Goal: Task Accomplishment & Management: Use online tool/utility

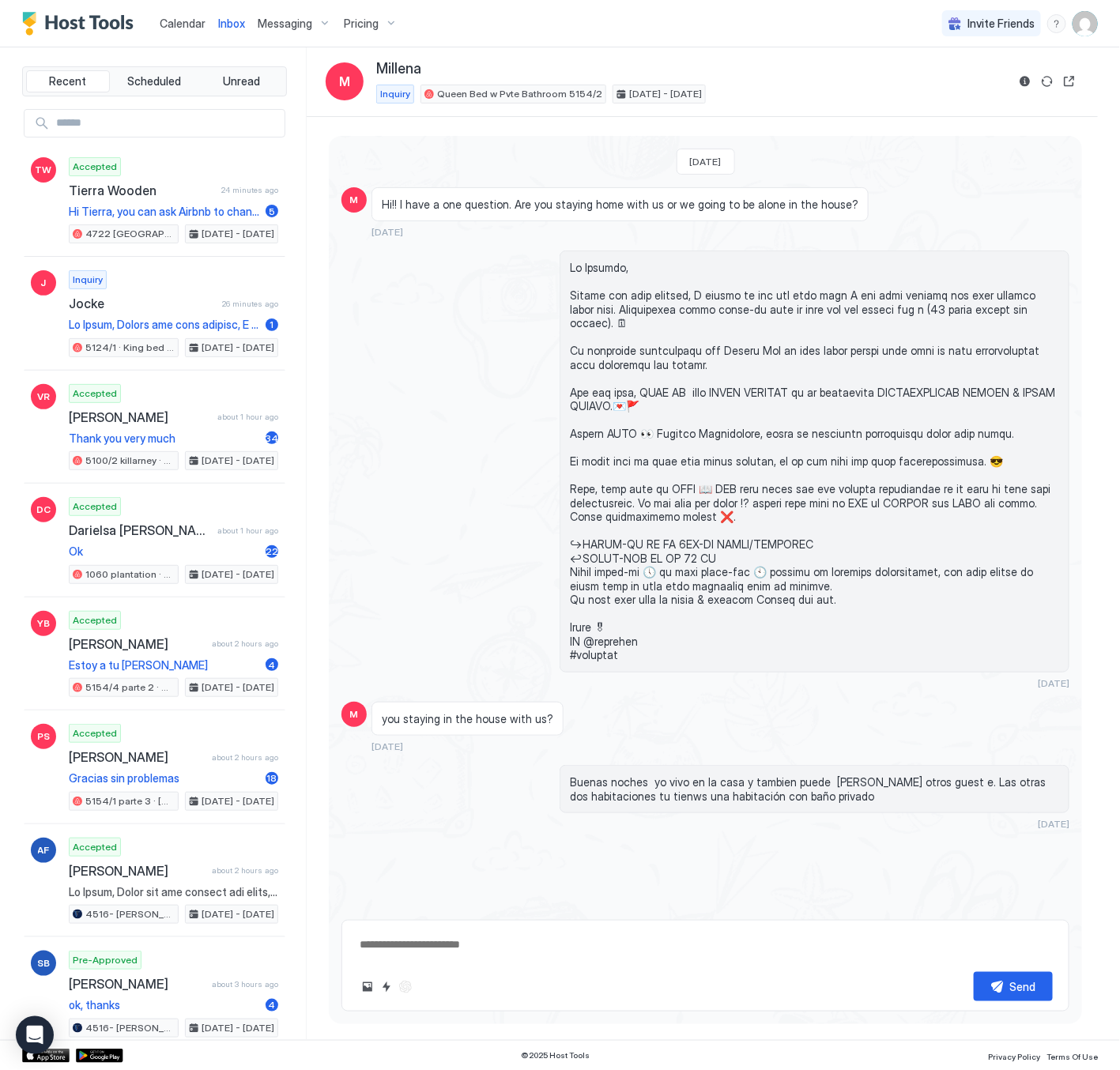
type textarea "*"
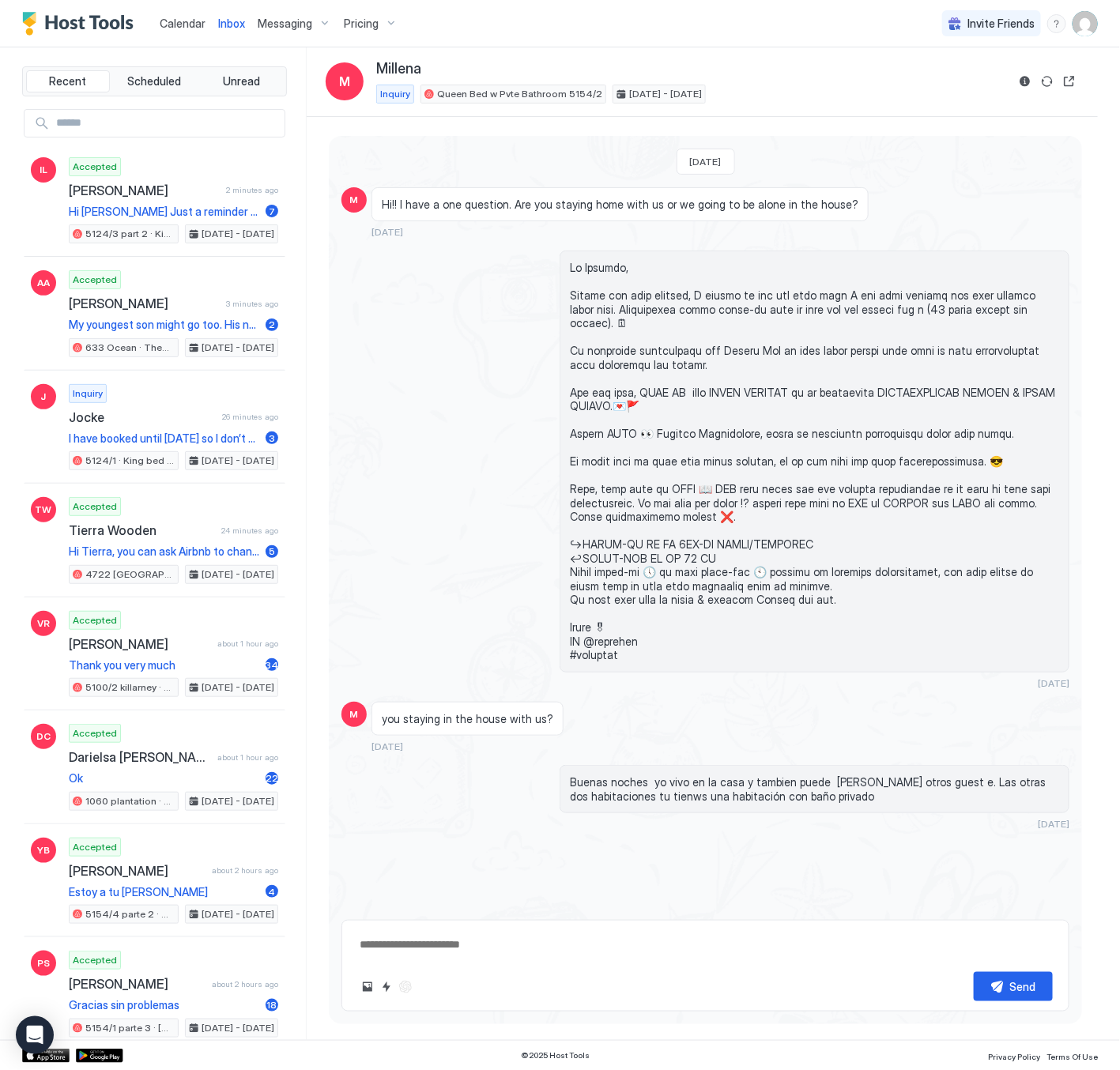
click at [359, 12] on div "Pricing" at bounding box center [371, 24] width 66 height 27
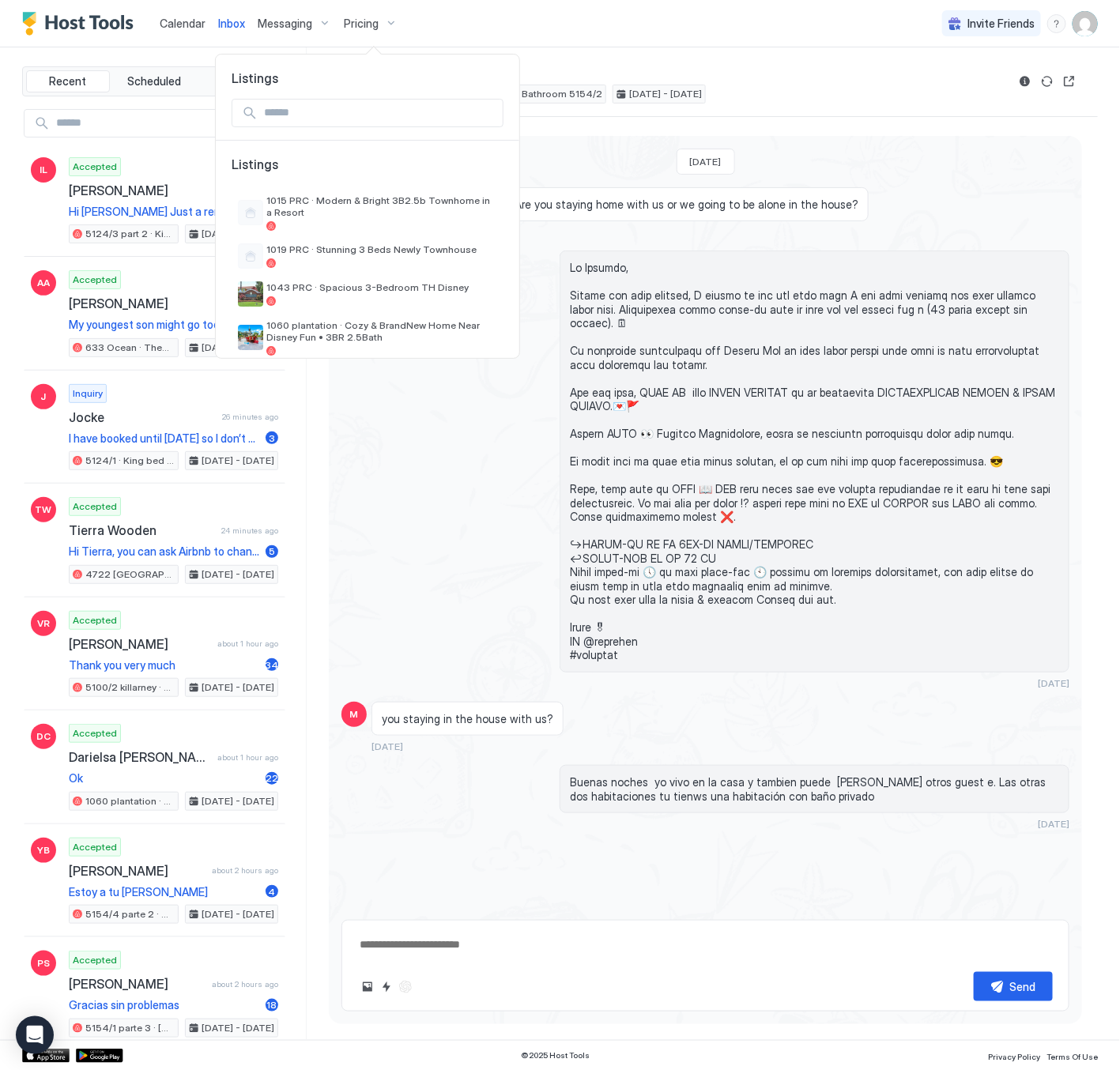
click at [294, 126] on input "Input Field" at bounding box center [380, 113] width 245 height 27
type input "*"
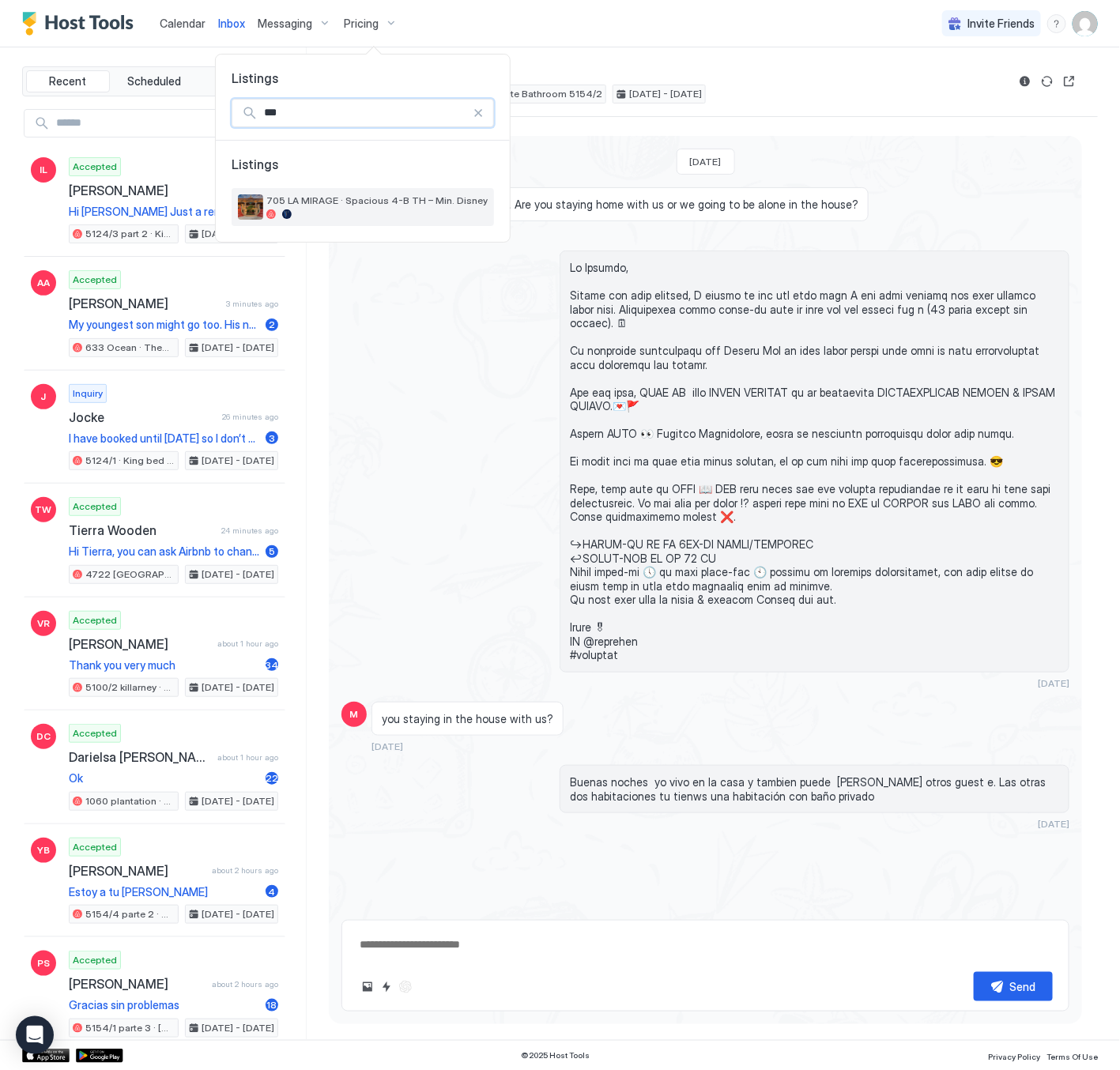
type input "***"
click at [430, 207] on div "705 LA MIRAGE · Spacious 4-B TH – Min. Disney" at bounding box center [377, 206] width 221 height 24
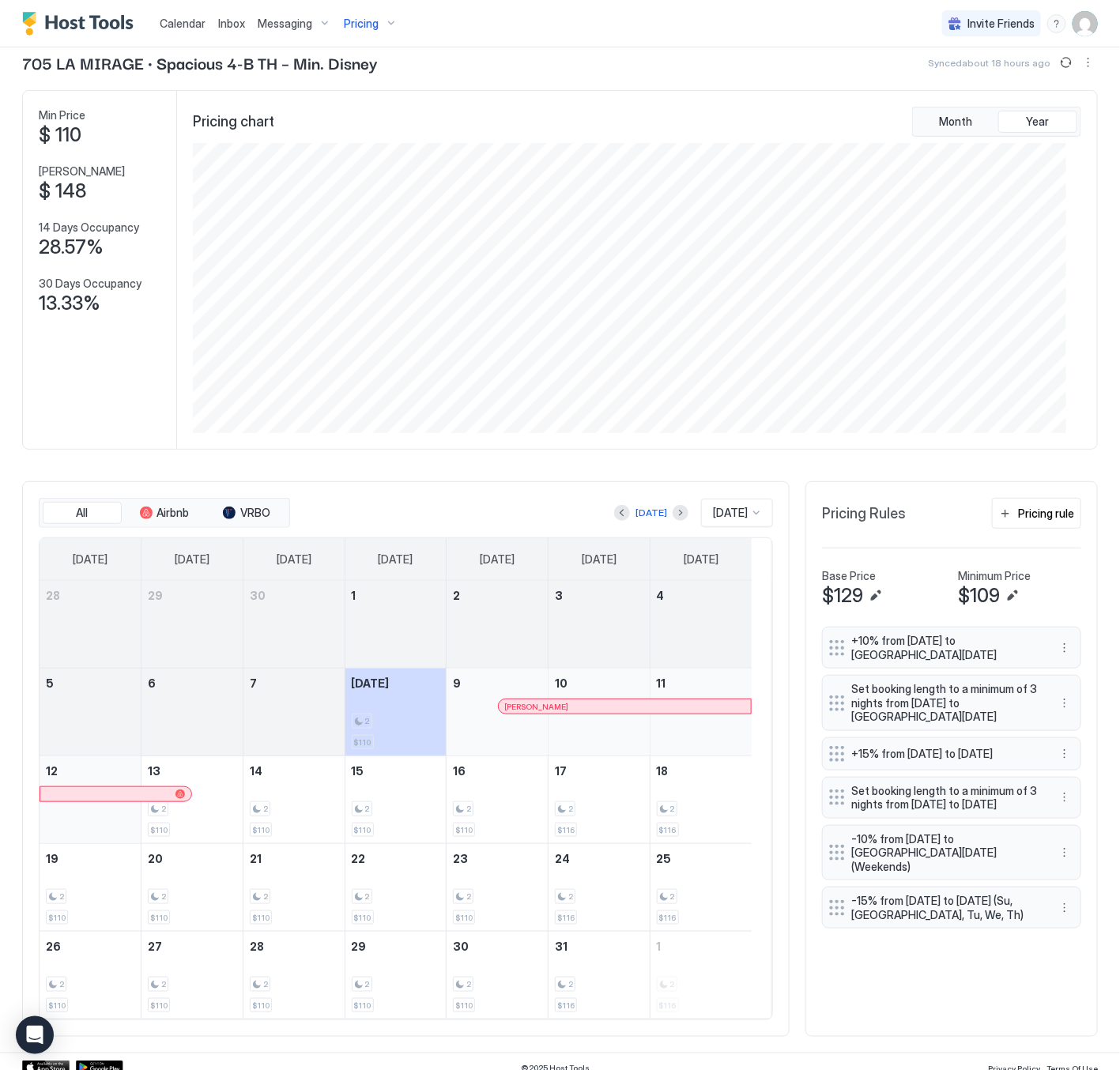
scroll to position [54, 0]
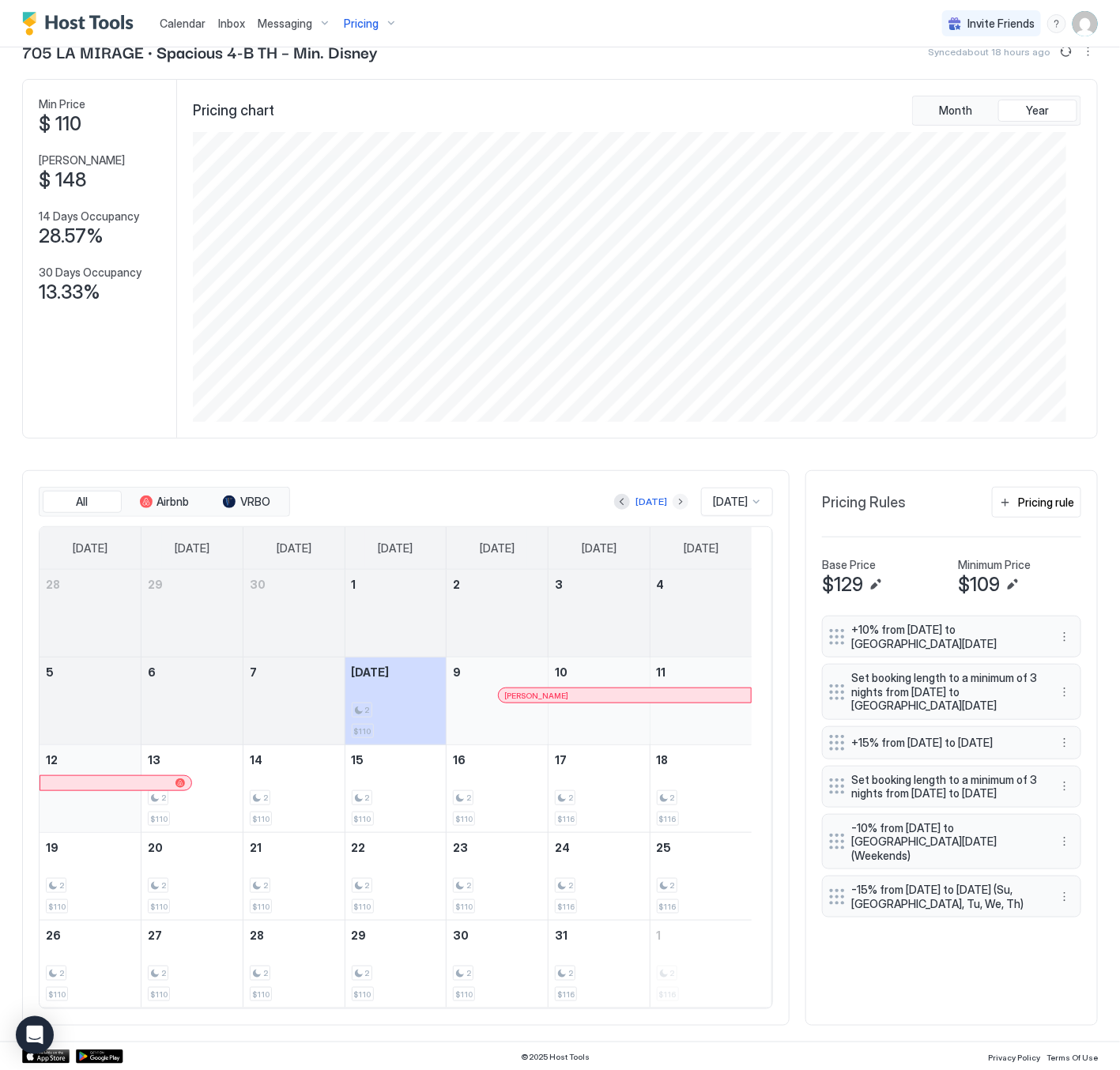
click at [673, 500] on button "Next month" at bounding box center [681, 502] width 16 height 16
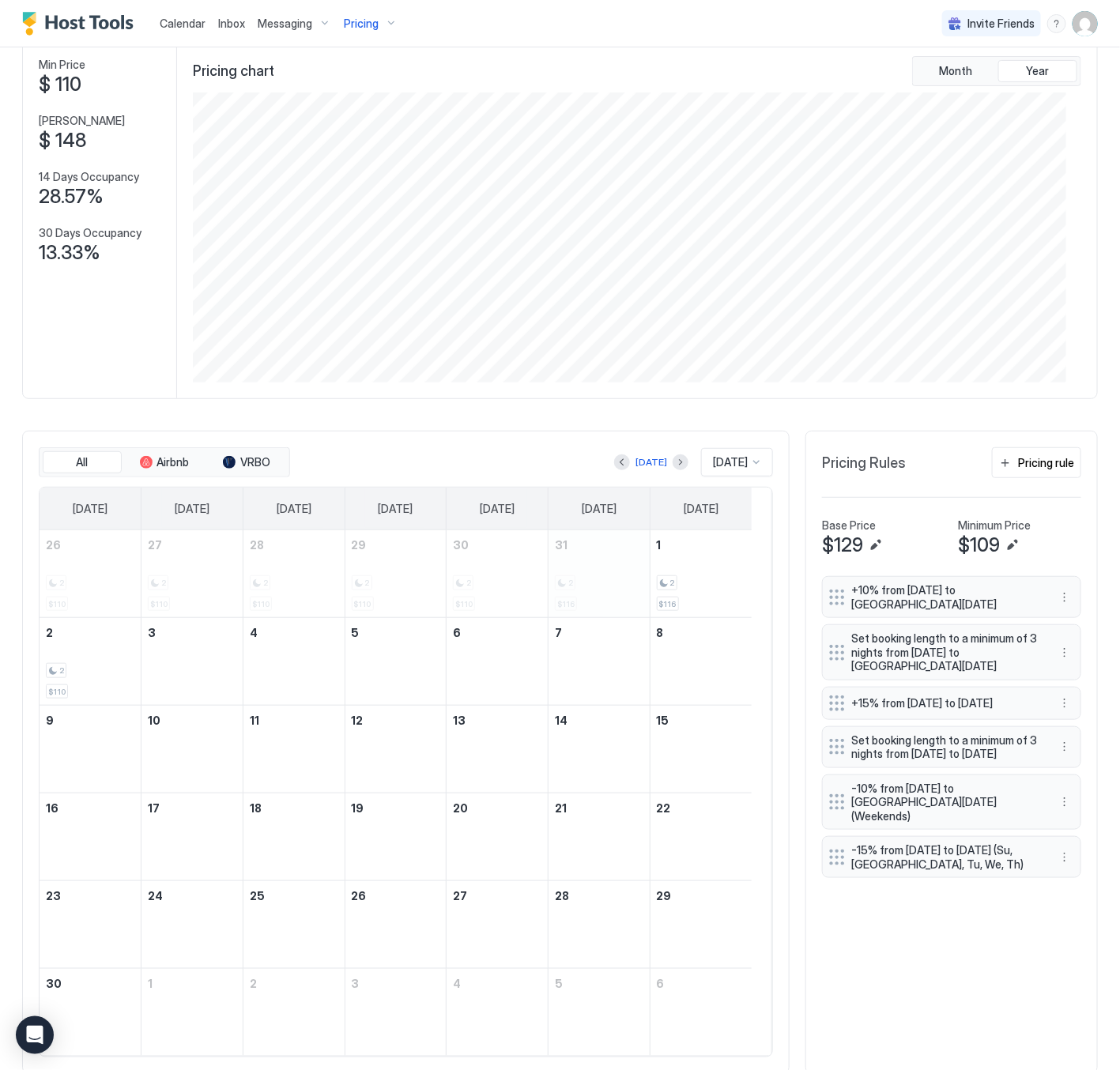
scroll to position [142, 0]
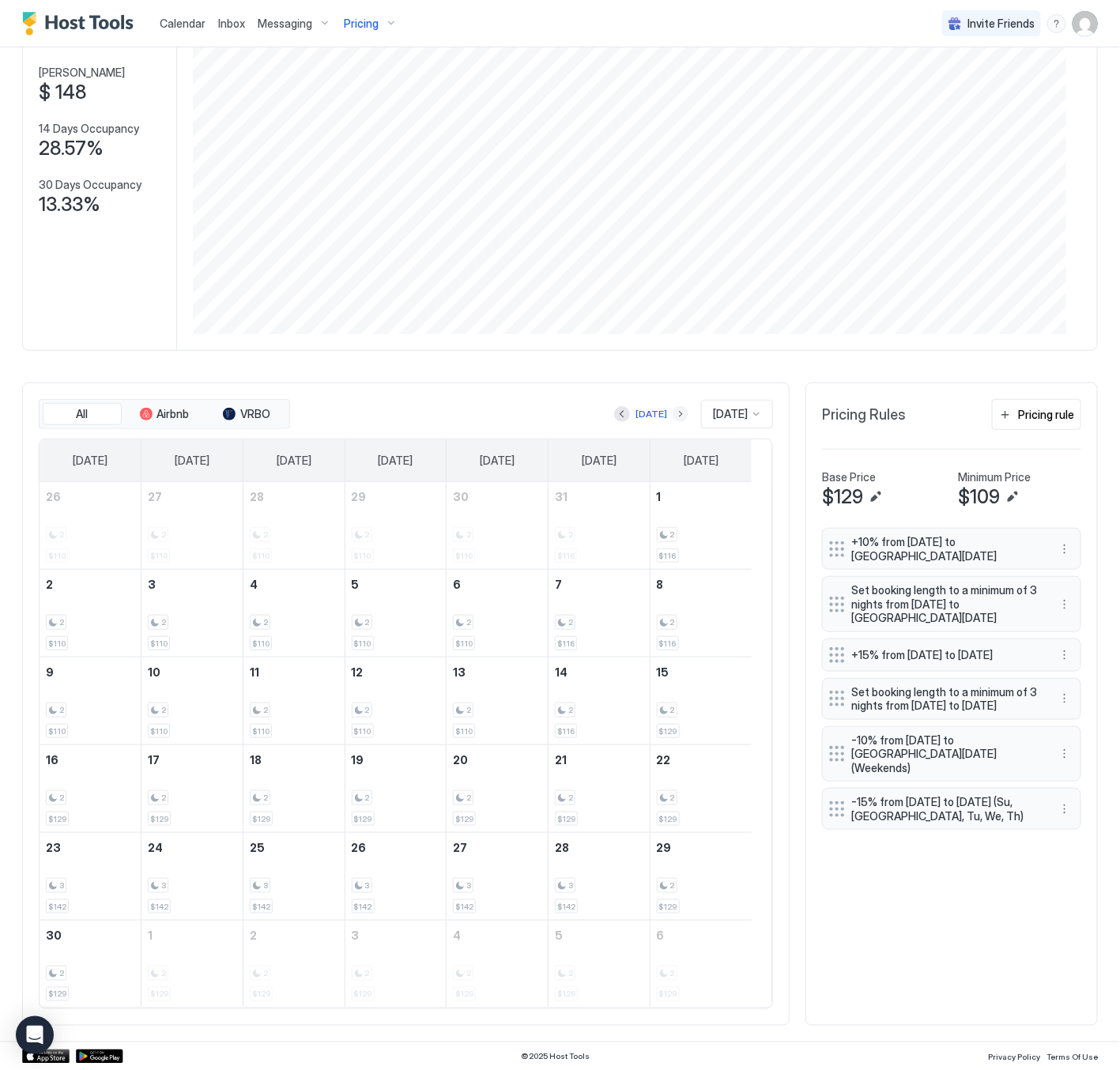
click at [673, 409] on button "Next month" at bounding box center [681, 414] width 16 height 16
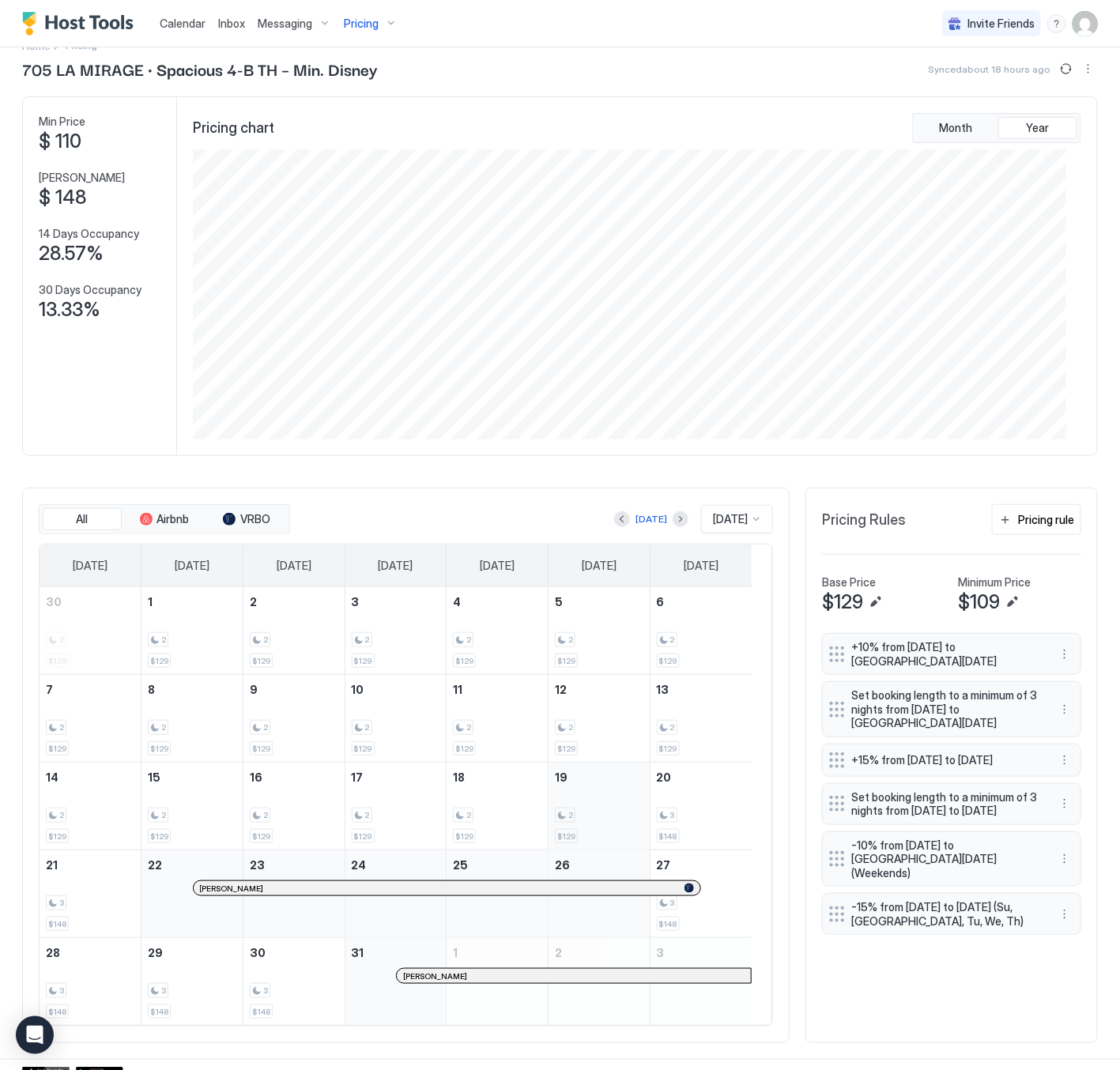
scroll to position [54, 0]
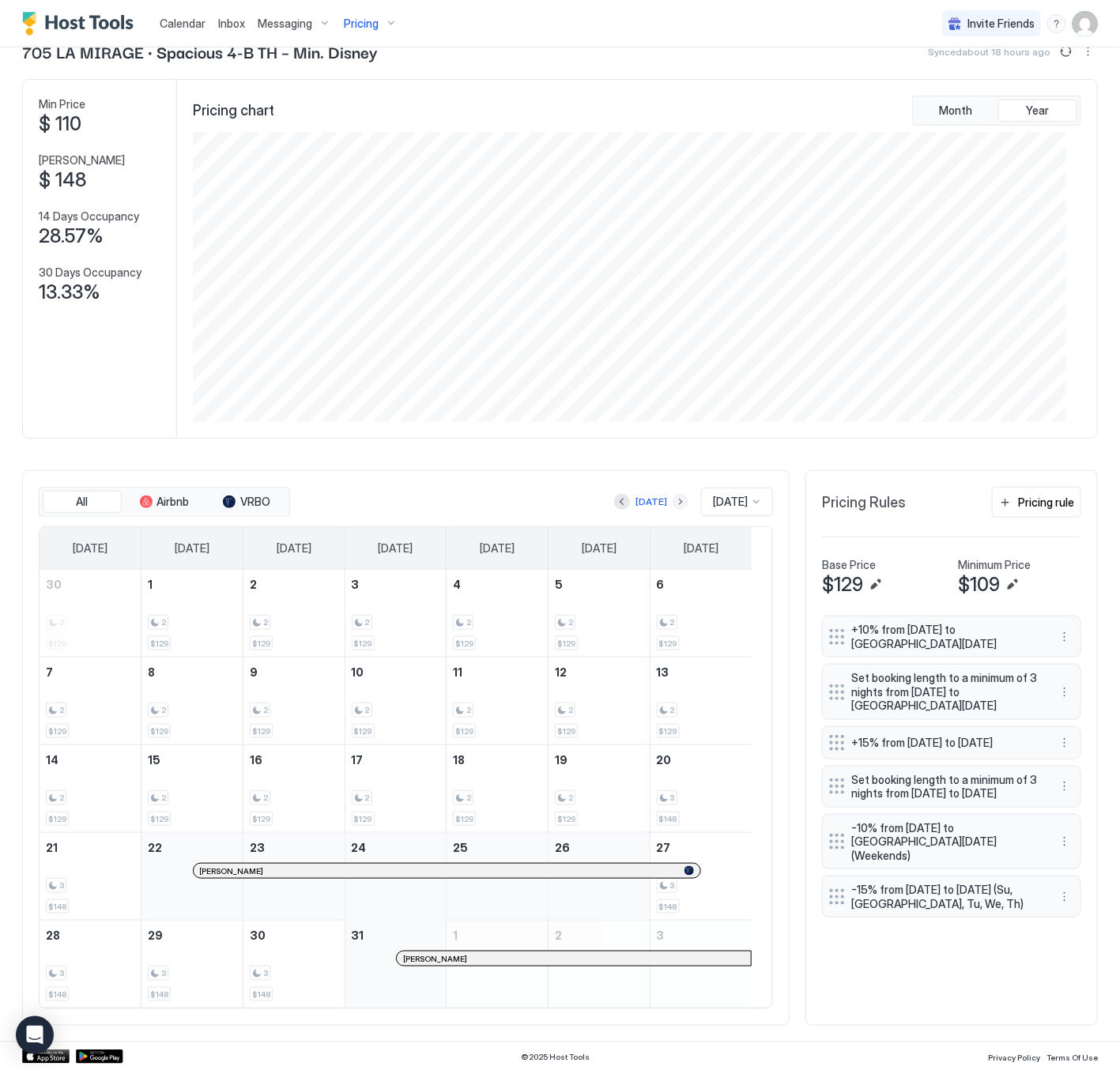
click at [673, 498] on button "Next month" at bounding box center [681, 502] width 16 height 16
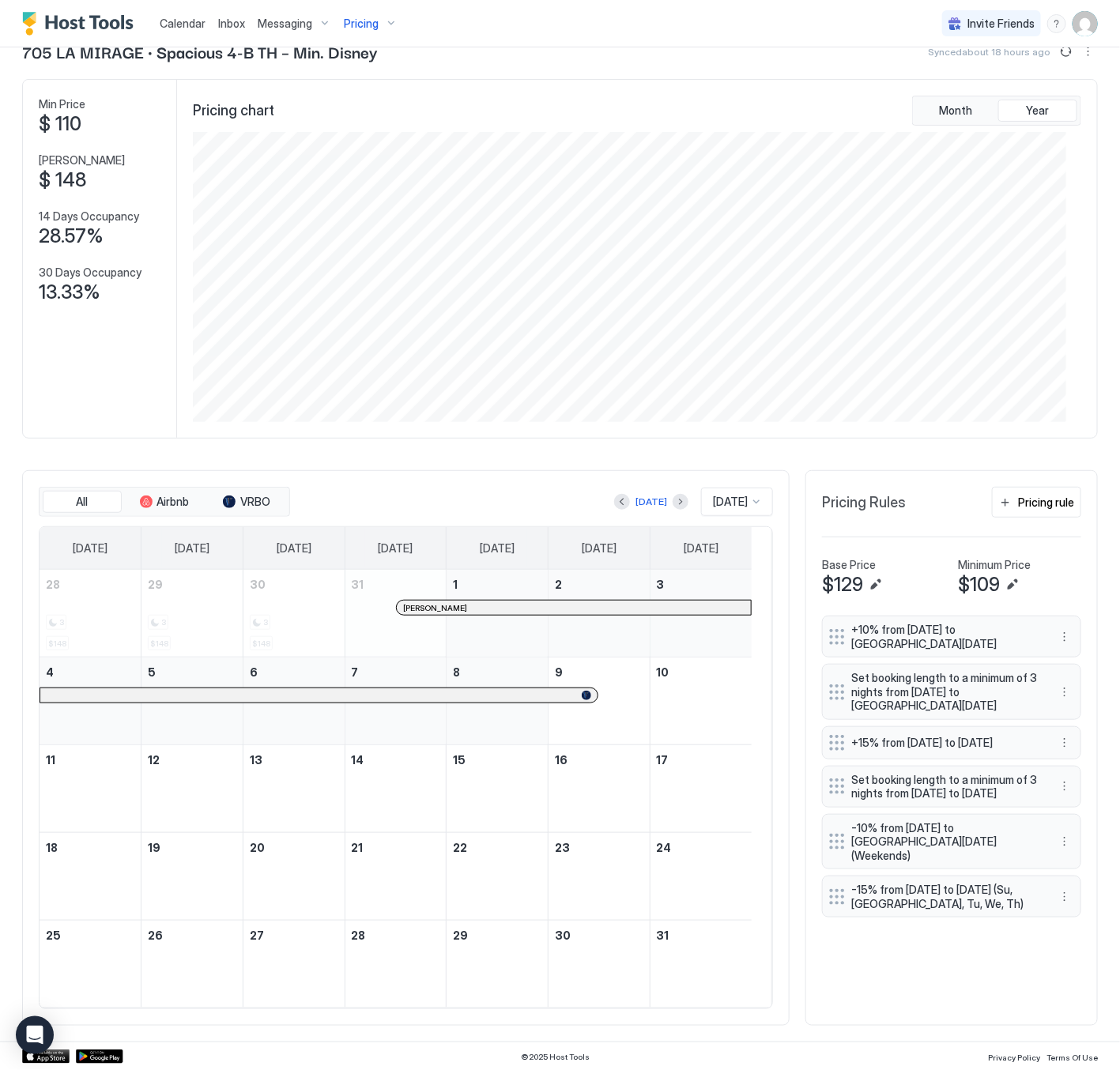
scroll to position [790254, 789792]
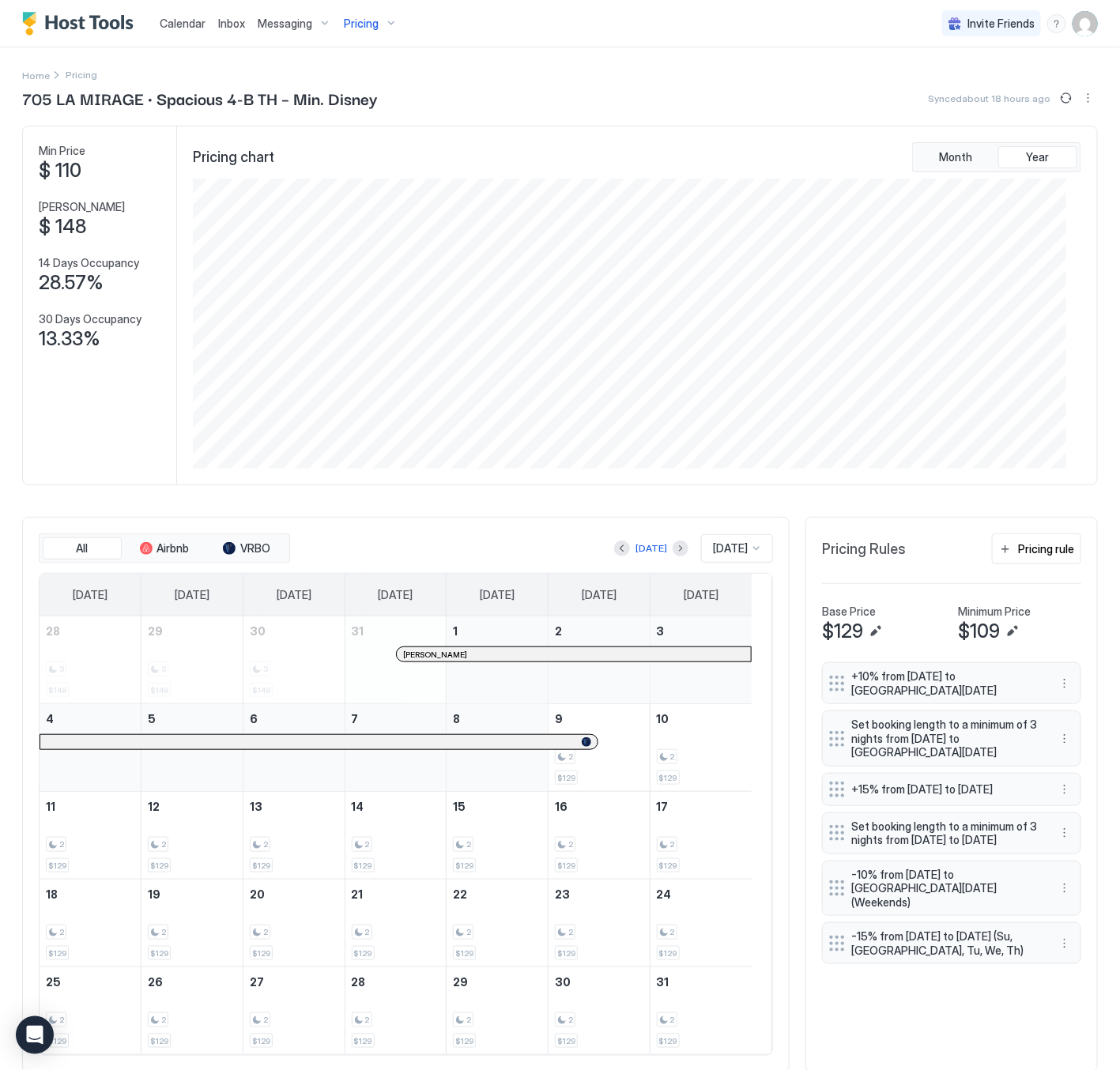
click at [356, 17] on span "Pricing" at bounding box center [361, 24] width 35 height 14
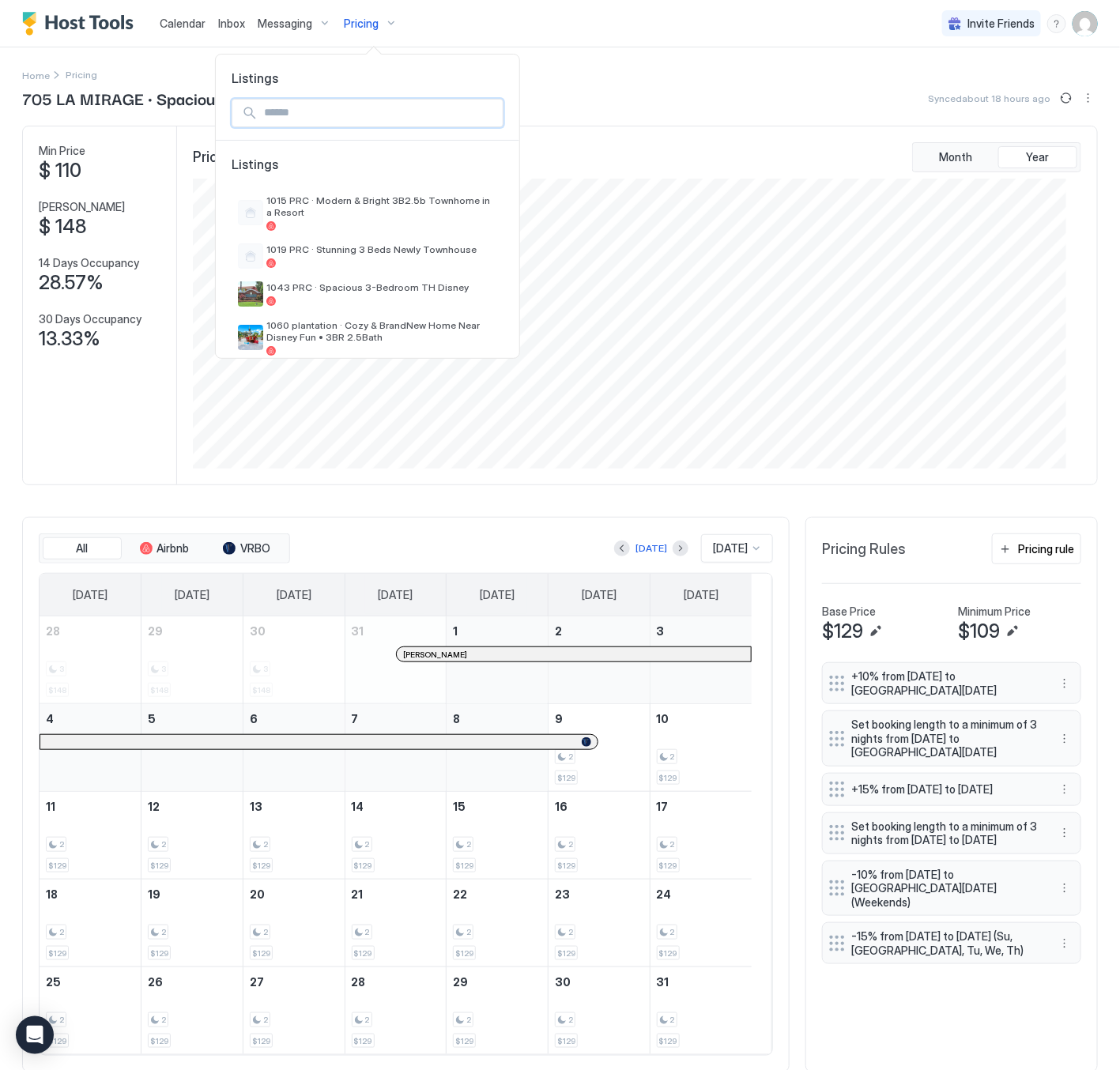
click at [357, 122] on input "Input Field" at bounding box center [380, 113] width 245 height 27
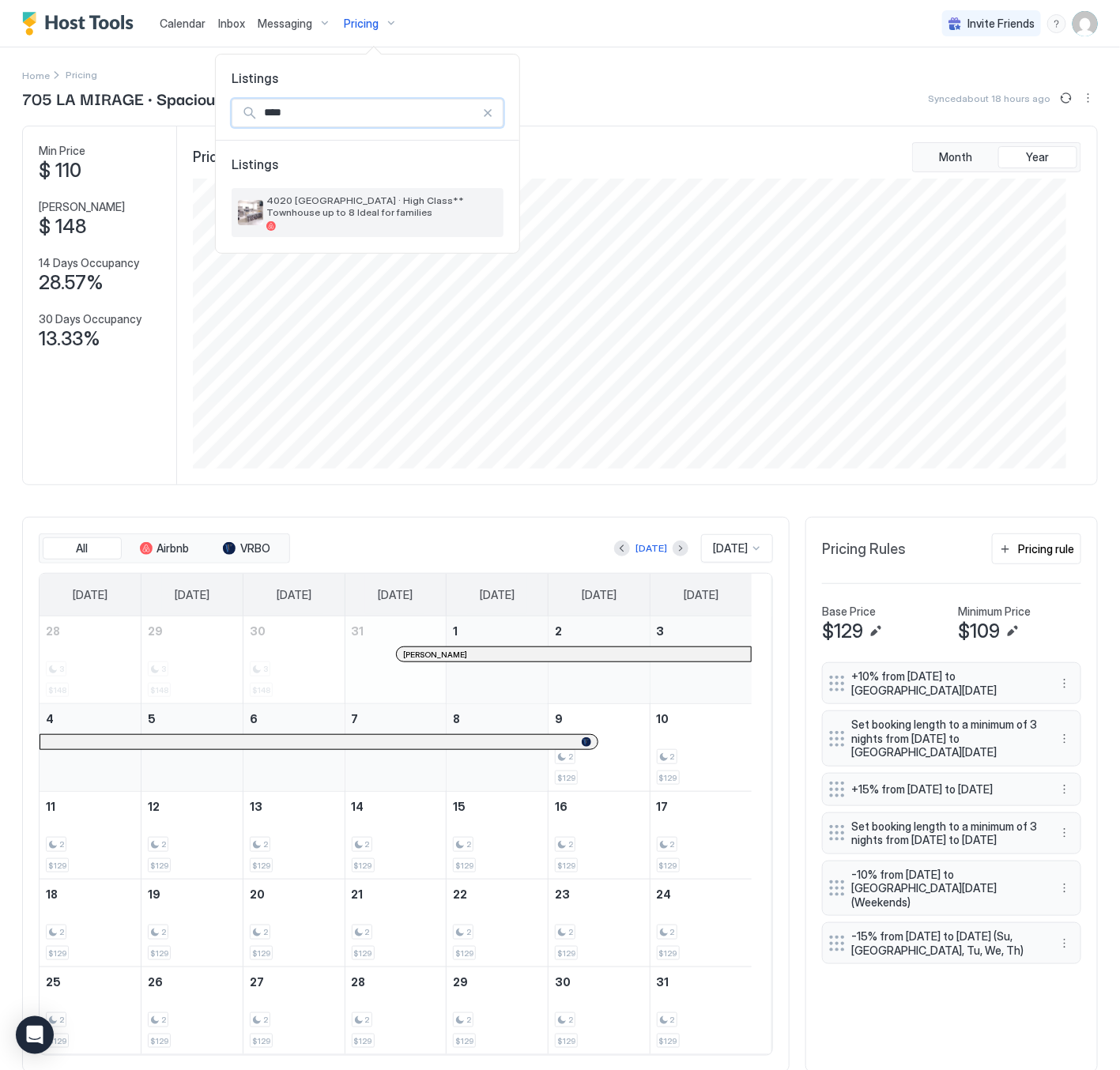
type input "****"
click at [366, 214] on span "4020 [GEOGRAPHIC_DATA] · High Class** Townhouse up to 8 Ideal for families" at bounding box center [382, 205] width 231 height 24
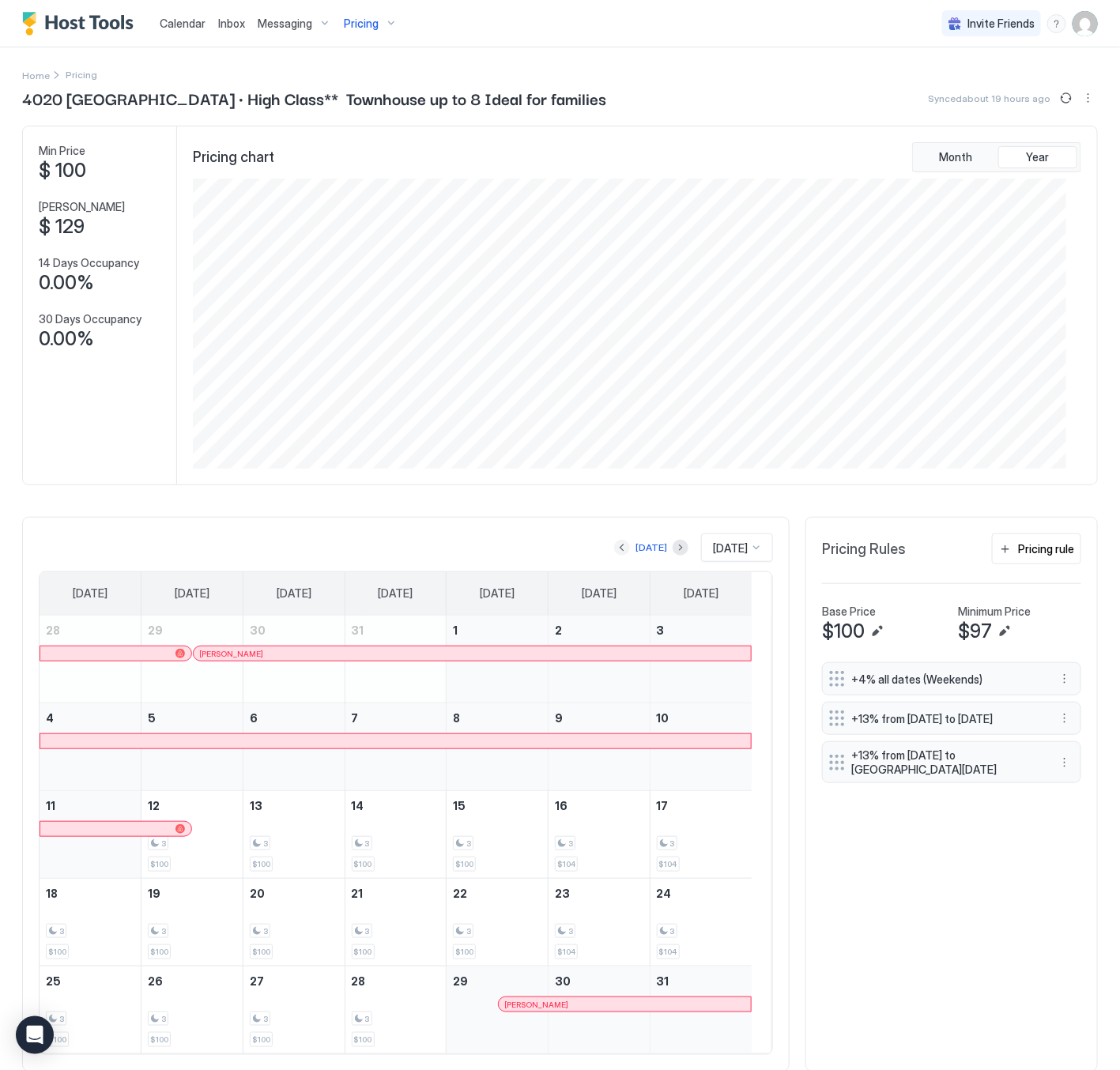
click at [615, 549] on button "Previous month" at bounding box center [623, 548] width 16 height 16
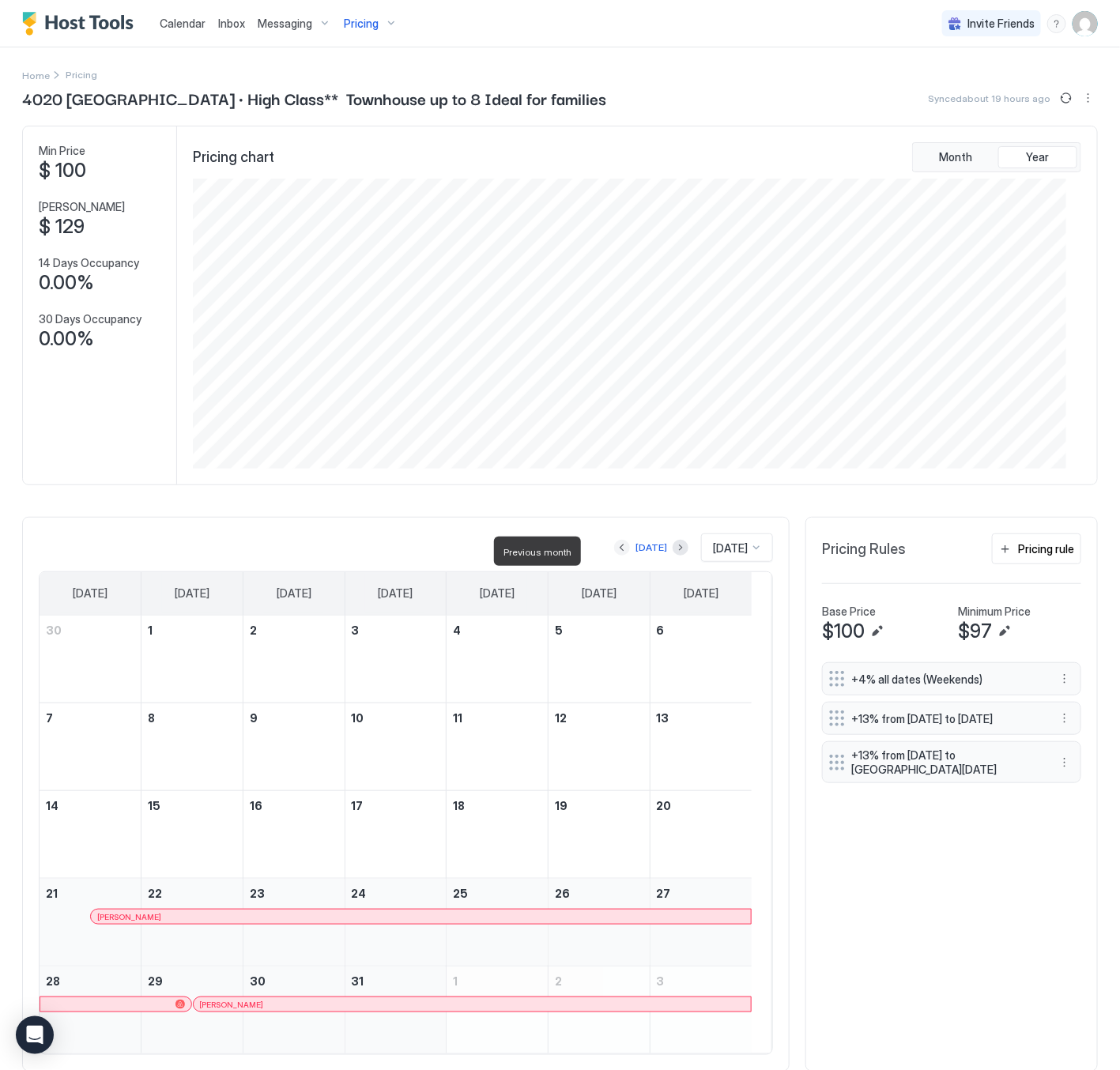
scroll to position [790254, 789792]
click at [615, 549] on button "Previous month" at bounding box center [623, 548] width 16 height 16
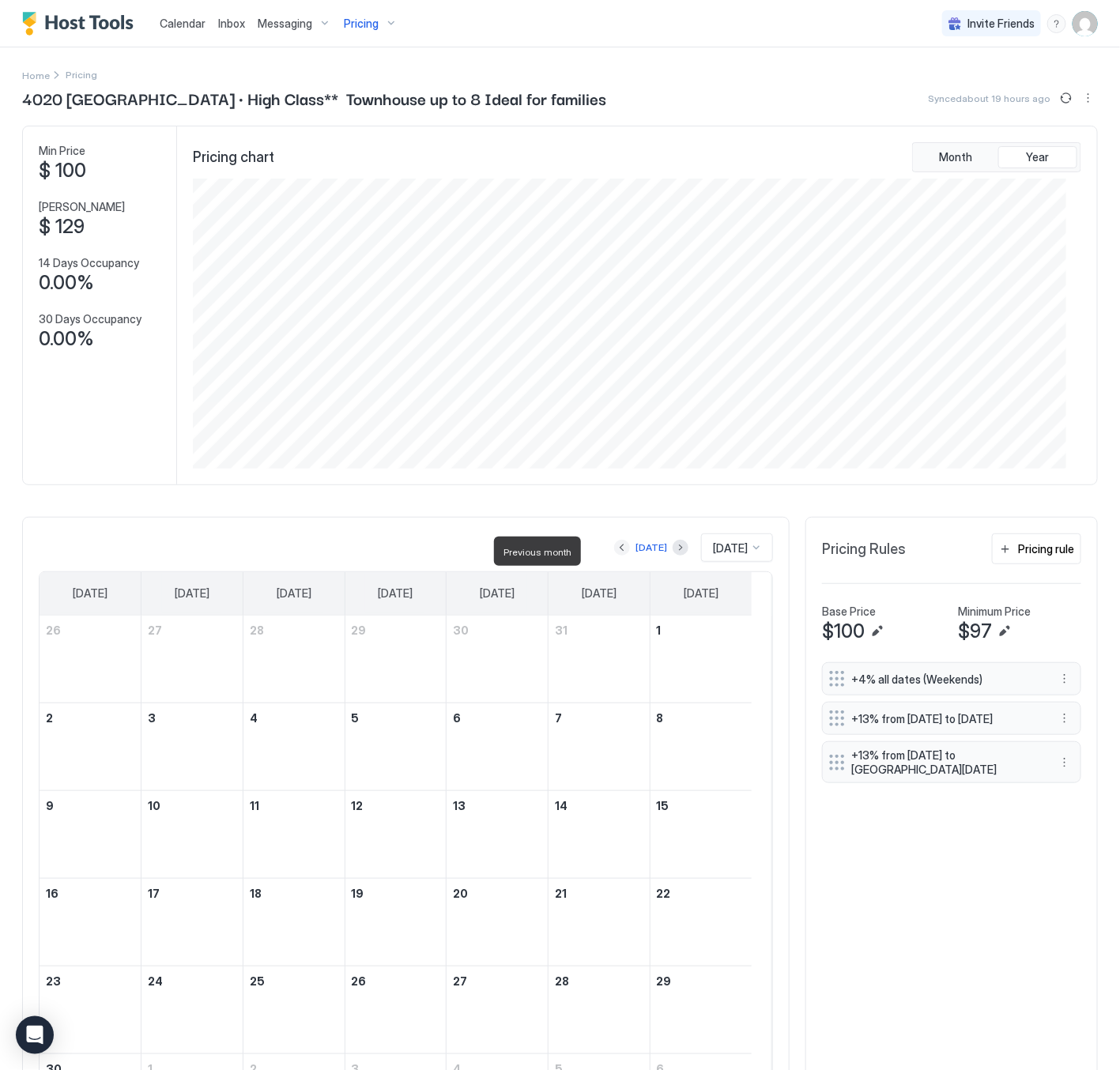
click at [615, 549] on button "Previous month" at bounding box center [623, 548] width 16 height 16
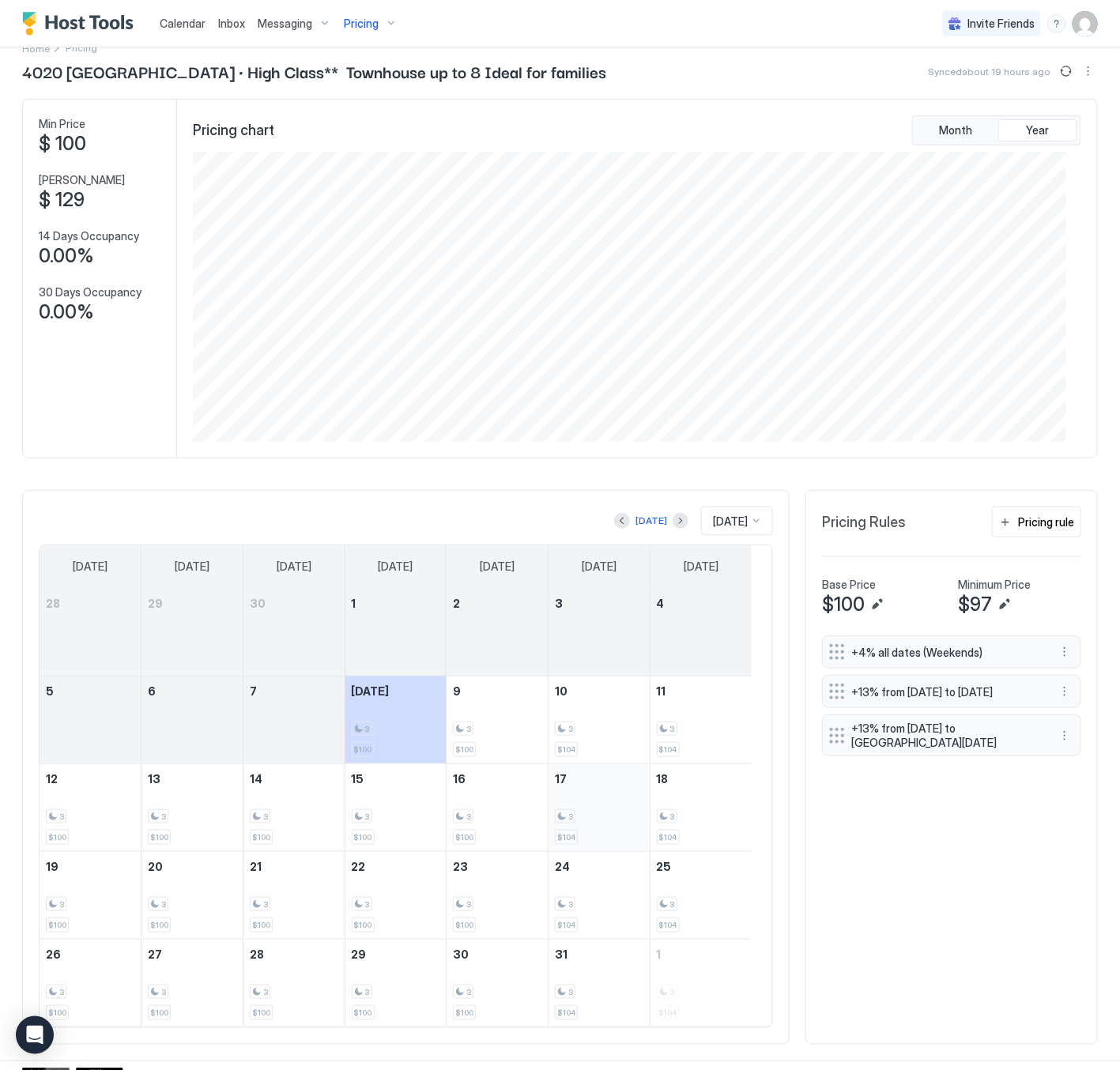
scroll to position [52, 0]
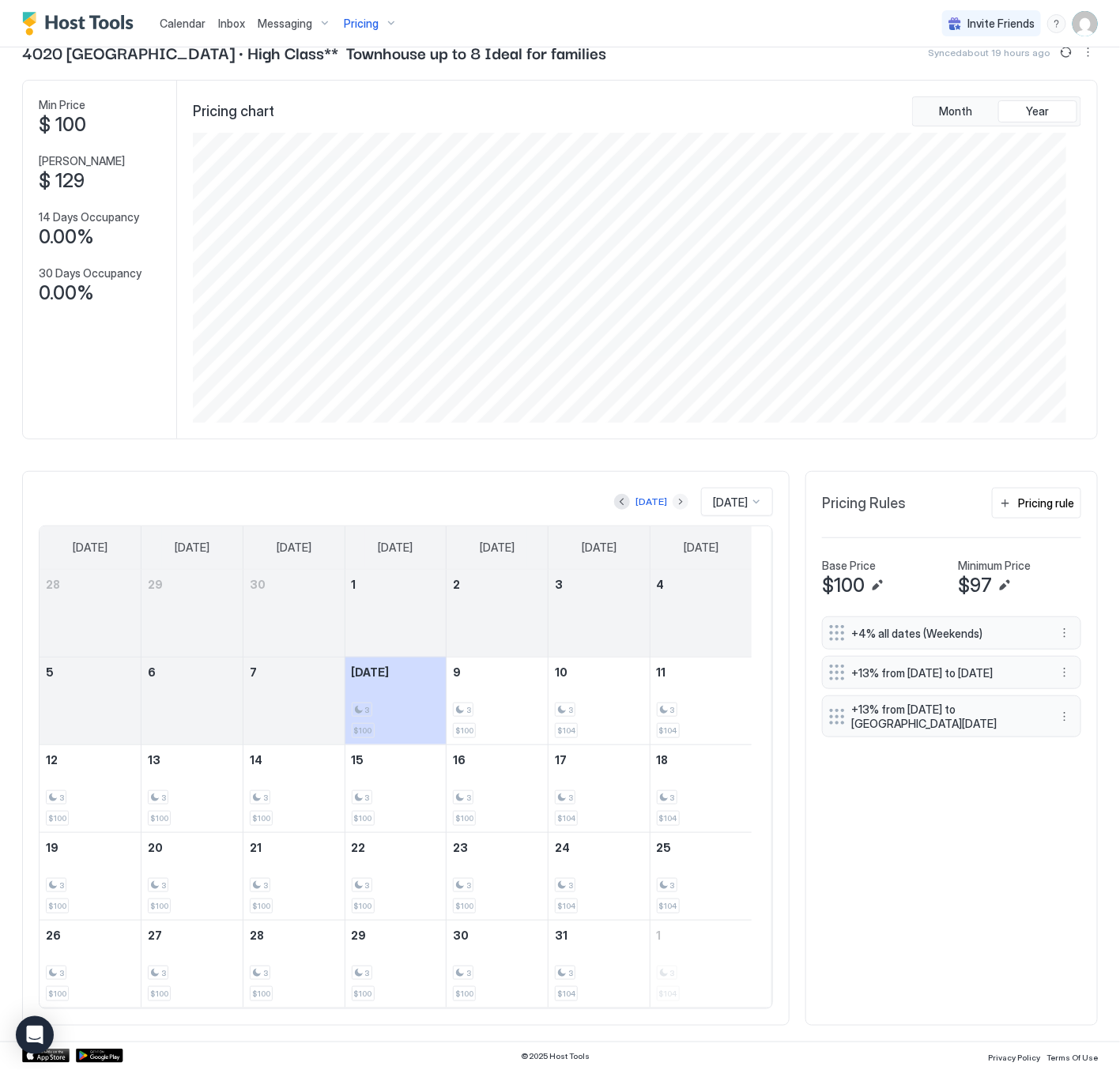
click at [673, 497] on button "Next month" at bounding box center [681, 502] width 16 height 16
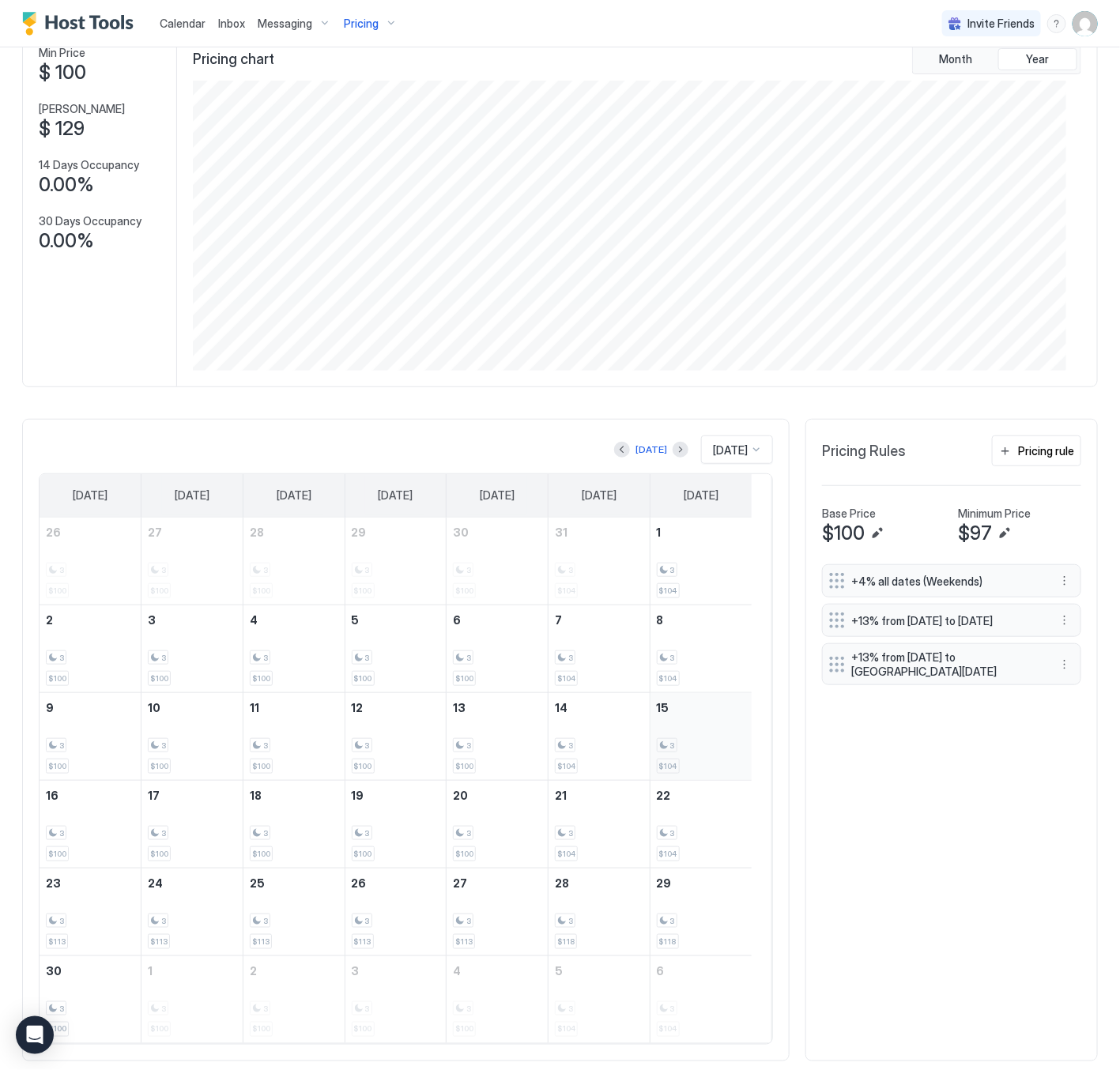
scroll to position [140, 0]
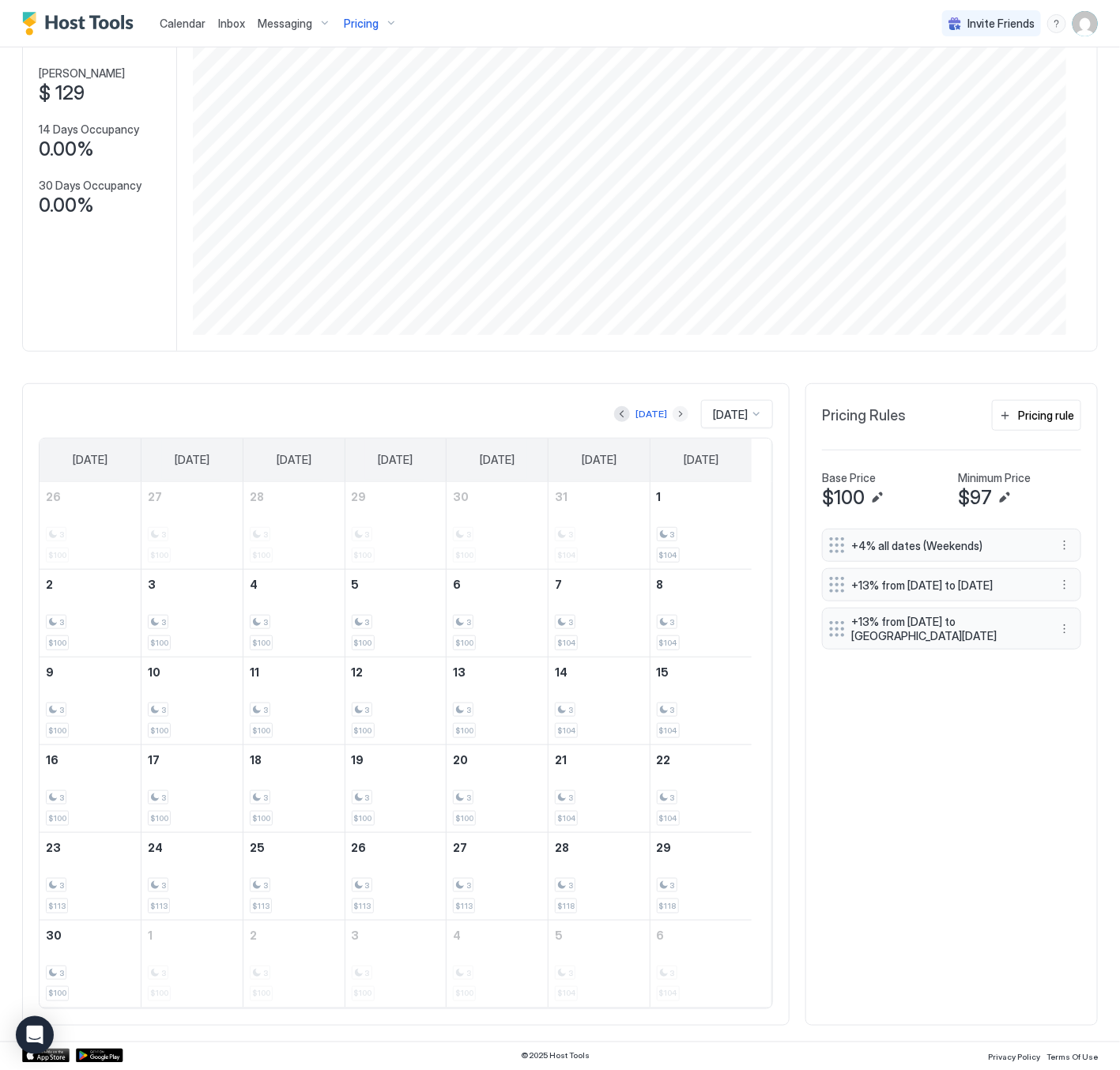
click at [673, 408] on button "Next month" at bounding box center [681, 414] width 16 height 16
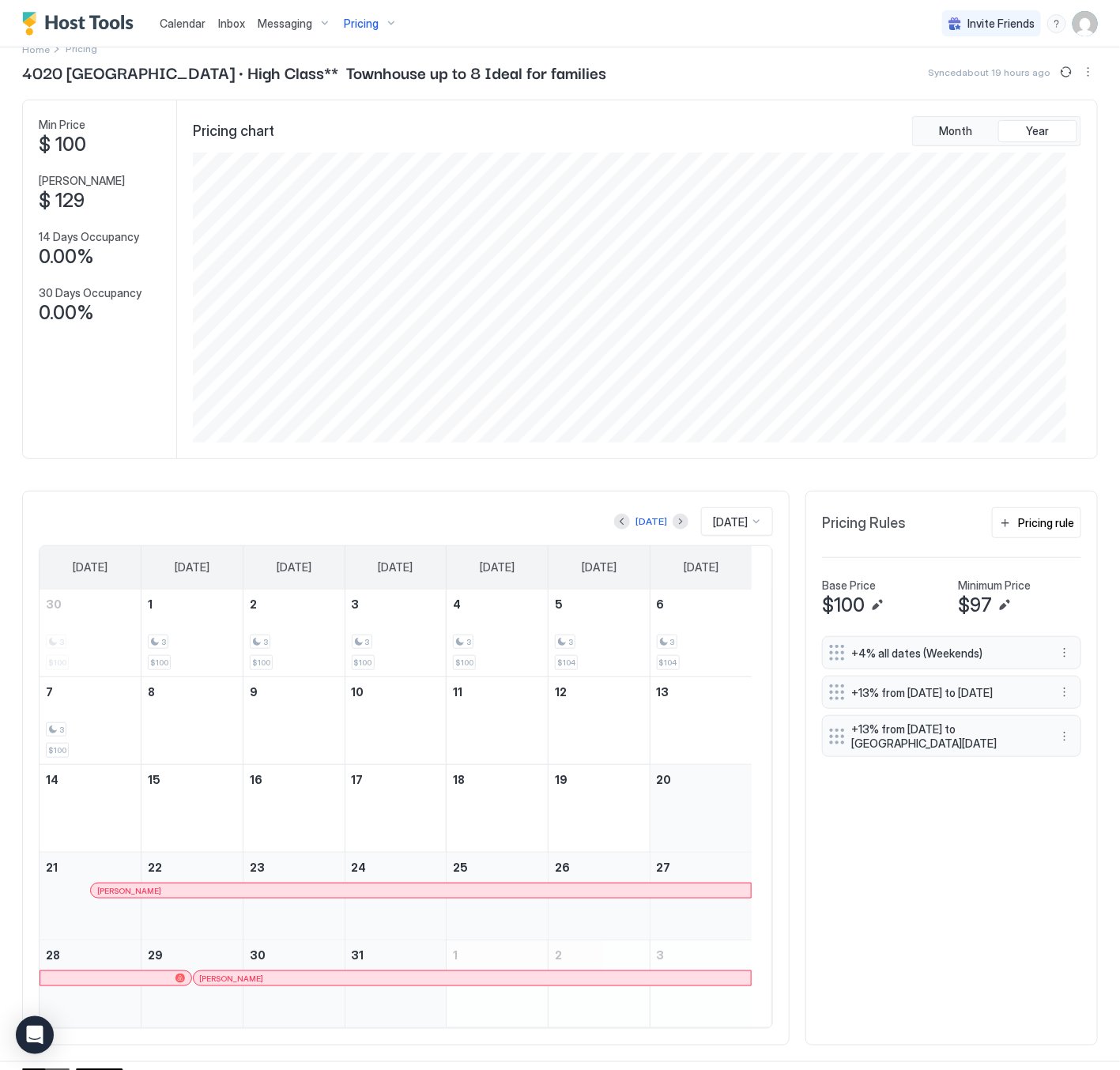
scroll to position [52, 0]
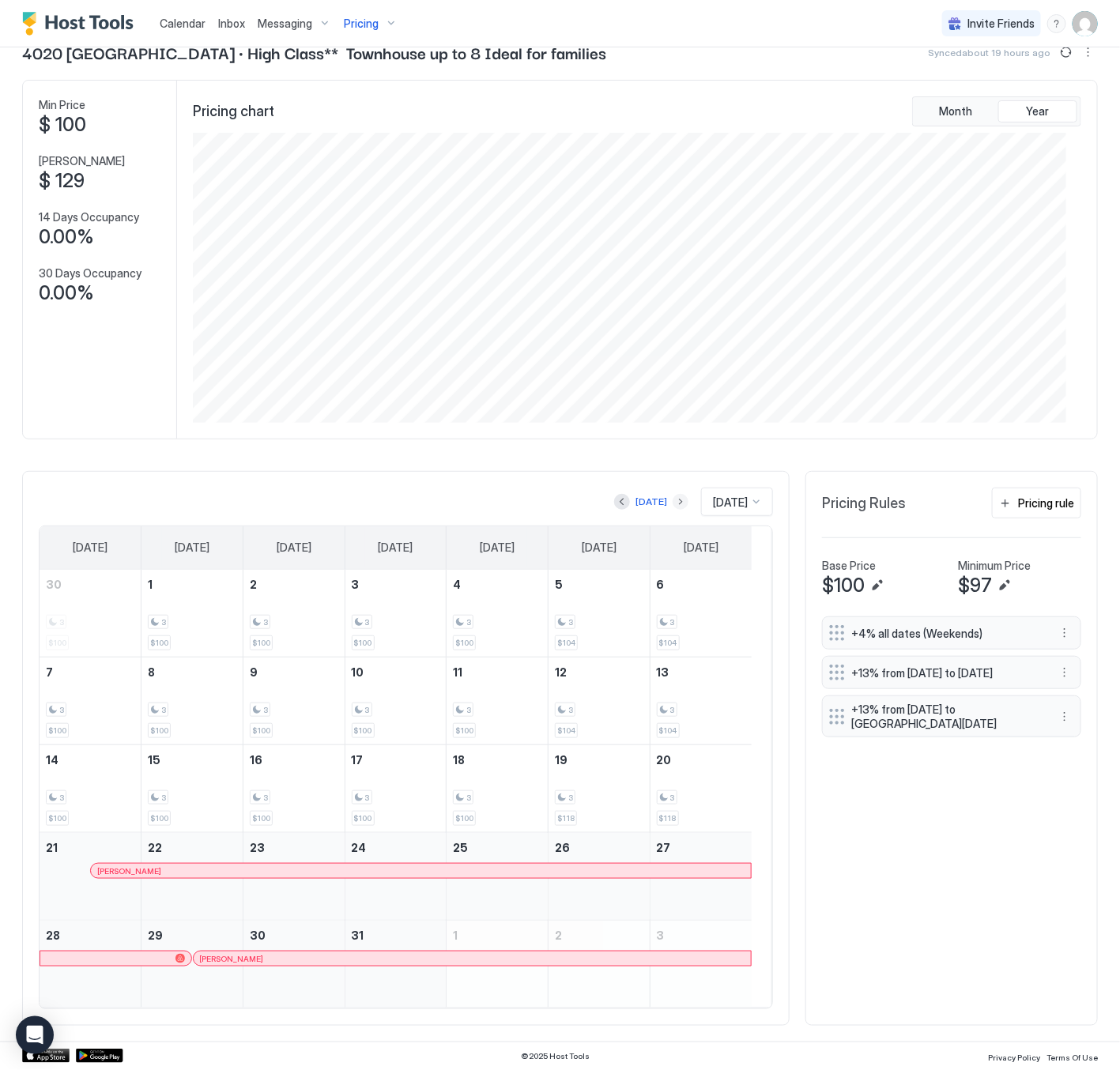
click at [673, 497] on button "Next month" at bounding box center [681, 502] width 16 height 16
